Goal: Find specific page/section

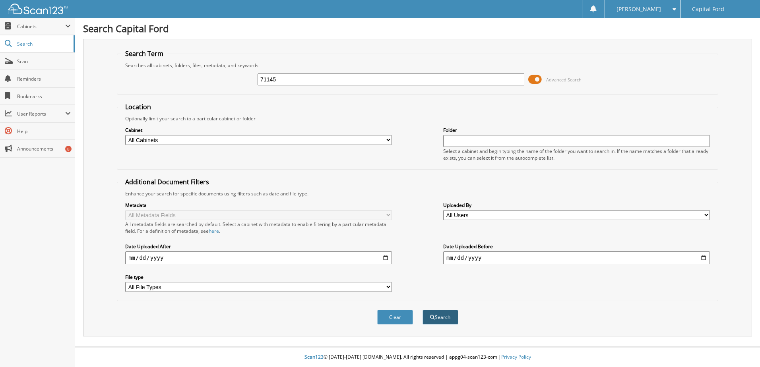
type input "71145"
click at [438, 317] on button "Search" at bounding box center [440, 317] width 36 height 15
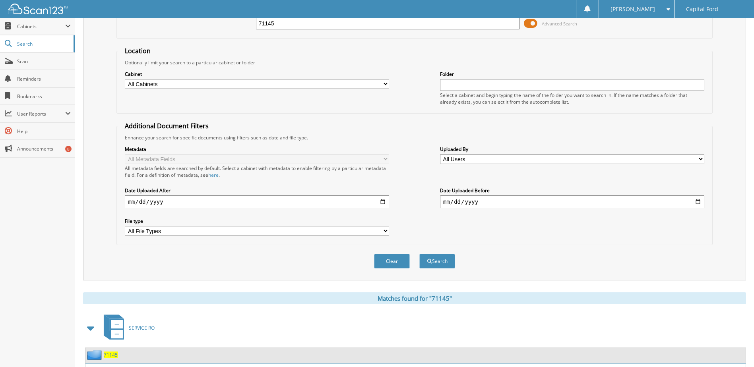
scroll to position [126, 0]
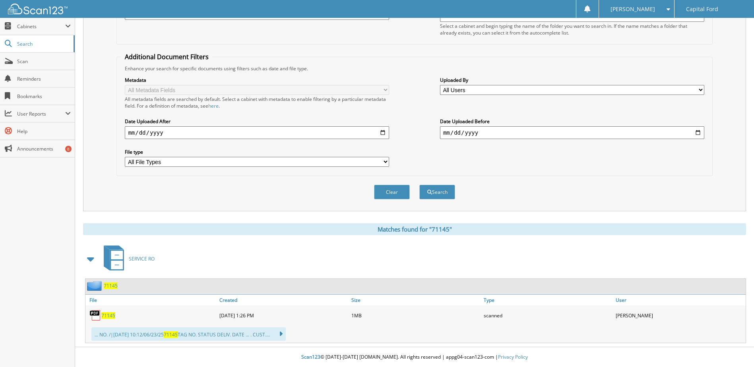
click at [106, 315] on span "71145" at bounding box center [108, 315] width 14 height 7
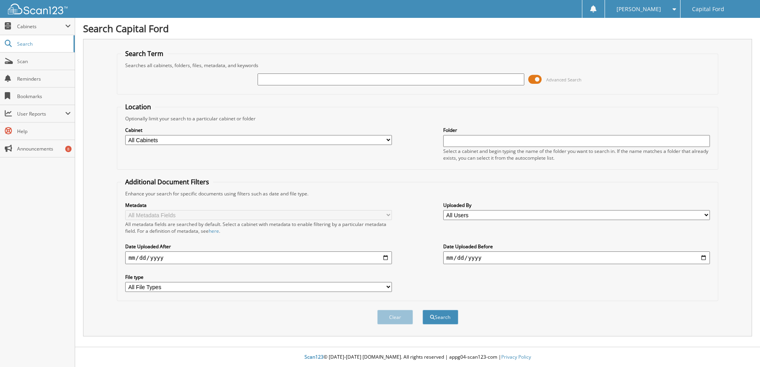
click at [274, 69] on div "Advanced Search" at bounding box center [417, 79] width 592 height 21
click at [281, 77] on input "text" at bounding box center [390, 80] width 267 height 12
type input "71885"
click at [443, 322] on button "Search" at bounding box center [440, 317] width 36 height 15
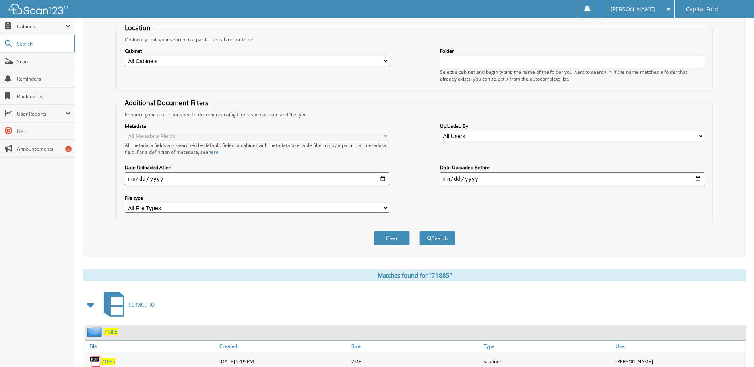
scroll to position [199, 0]
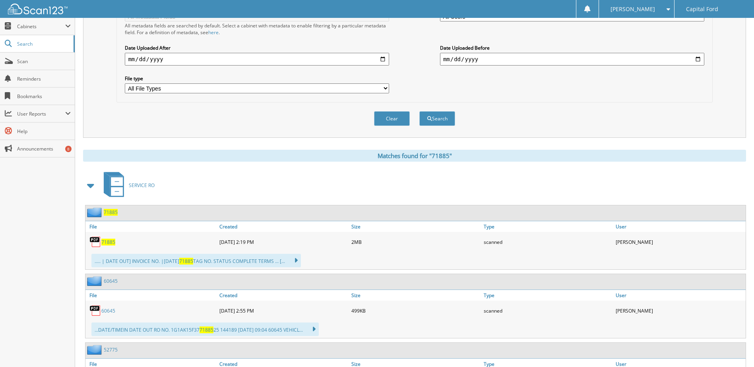
click at [106, 240] on span "71885" at bounding box center [108, 242] width 14 height 7
click at [109, 242] on span "71885" at bounding box center [108, 242] width 14 height 7
